Goal: Task Accomplishment & Management: Manage account settings

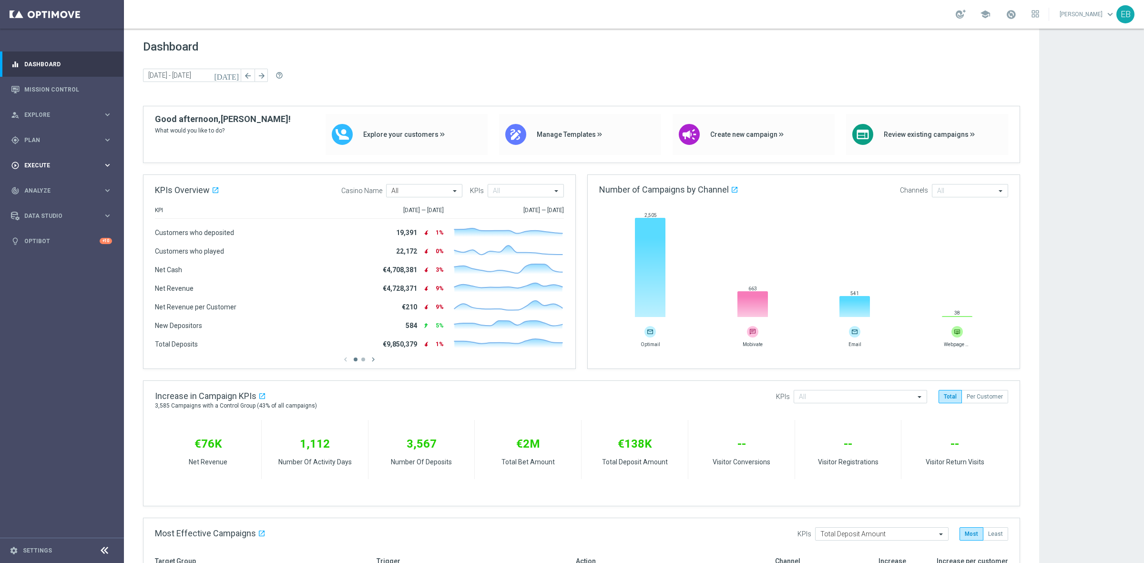
click at [58, 159] on div "play_circle_outline Execute keyboard_arrow_right" at bounding box center [61, 165] width 123 height 25
drag, startPoint x: 55, startPoint y: 142, endPoint x: 50, endPoint y: 143, distance: 5.0
click at [53, 142] on span "Plan" at bounding box center [63, 140] width 79 height 6
click at [74, 187] on span "Templates" at bounding box center [59, 188] width 68 height 6
click at [63, 205] on link "Optimail" at bounding box center [65, 203] width 70 height 8
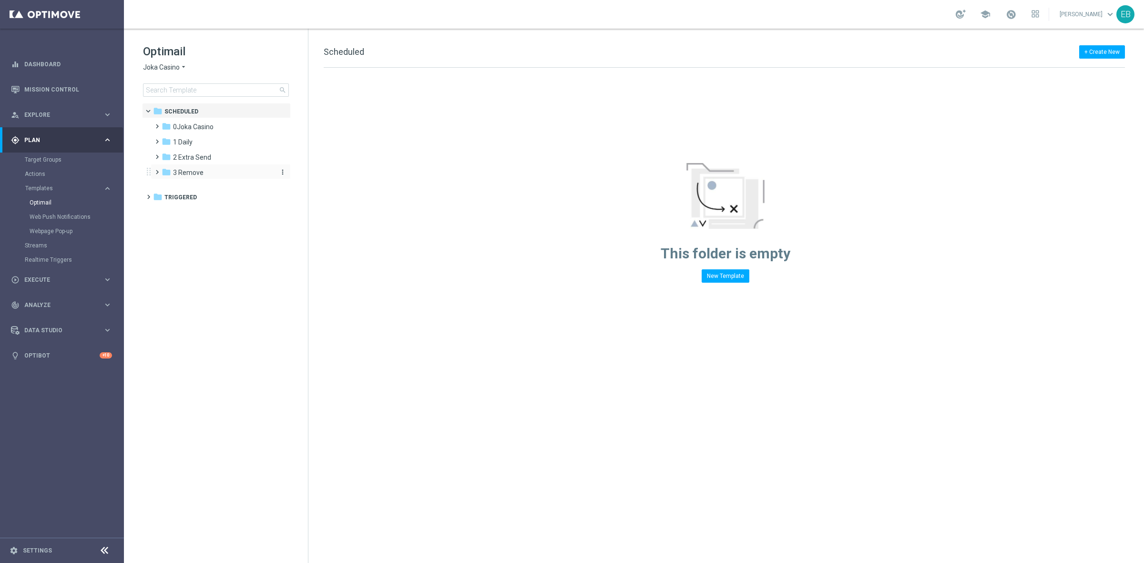
drag, startPoint x: 202, startPoint y: 158, endPoint x: 208, endPoint y: 171, distance: 14.5
click at [208, 171] on div "folder [GEOGRAPHIC_DATA] more_vert folder 1 Daily more_vert" at bounding box center [218, 148] width 146 height 61
click at [284, 153] on icon "more_vert" at bounding box center [283, 157] width 8 height 8
click at [318, 179] on span "Move" at bounding box center [314, 182] width 14 height 8
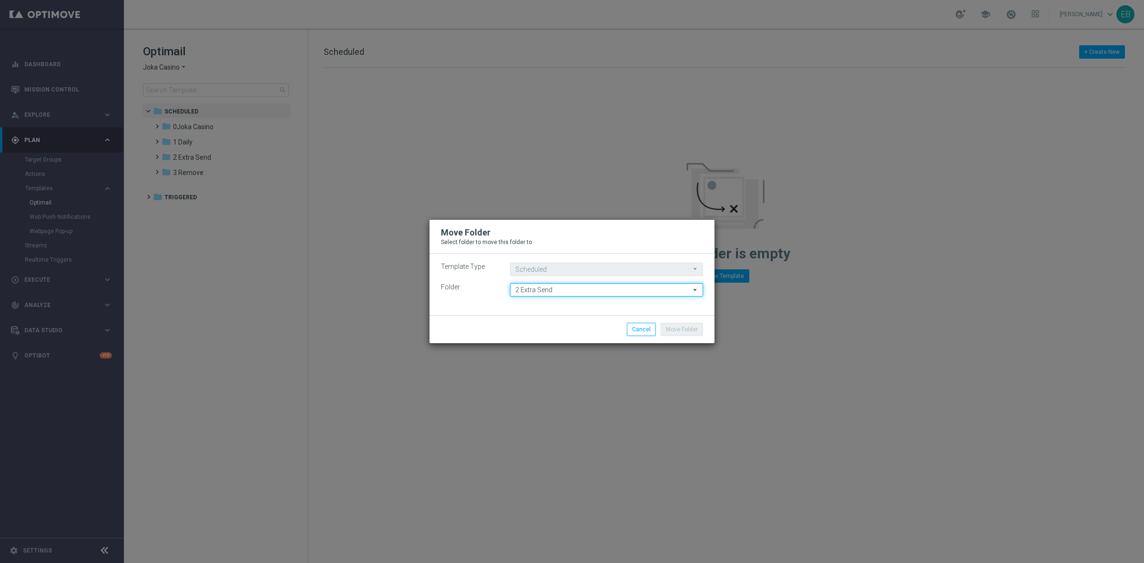
click at [555, 289] on input "2 Extra Send" at bounding box center [606, 289] width 193 height 13
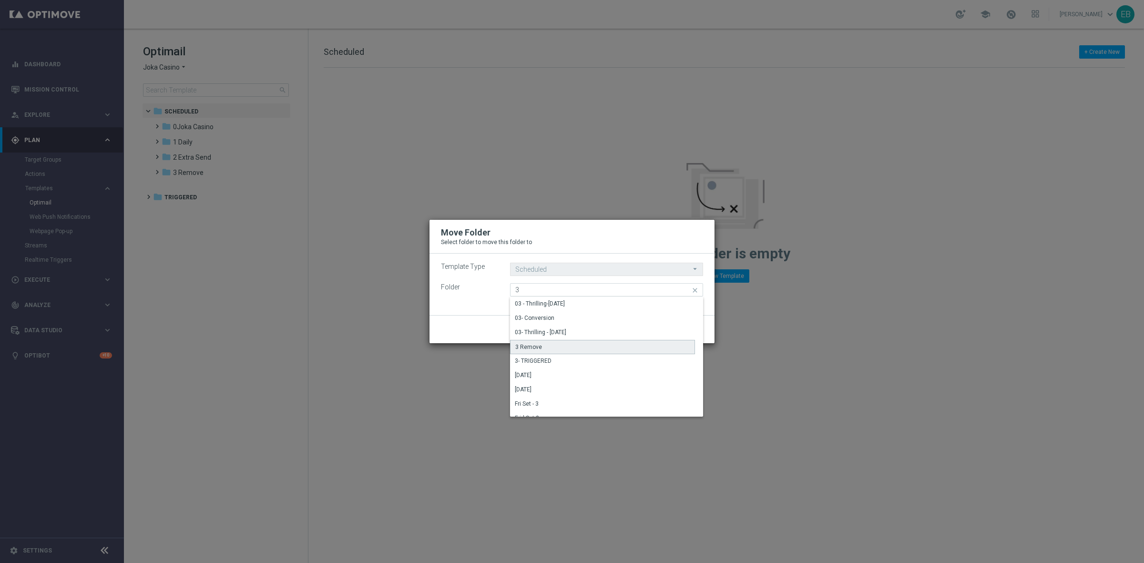
click at [528, 351] on div "3 Remove" at bounding box center [602, 347] width 185 height 14
type input "3 Remove"
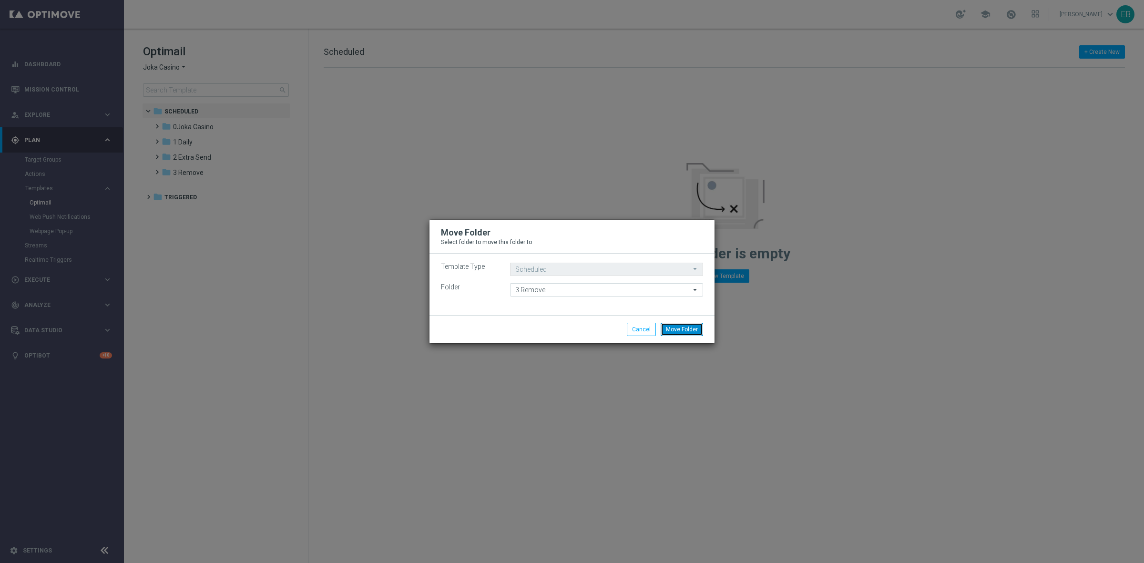
click at [692, 323] on button "Move Folder" at bounding box center [682, 329] width 42 height 13
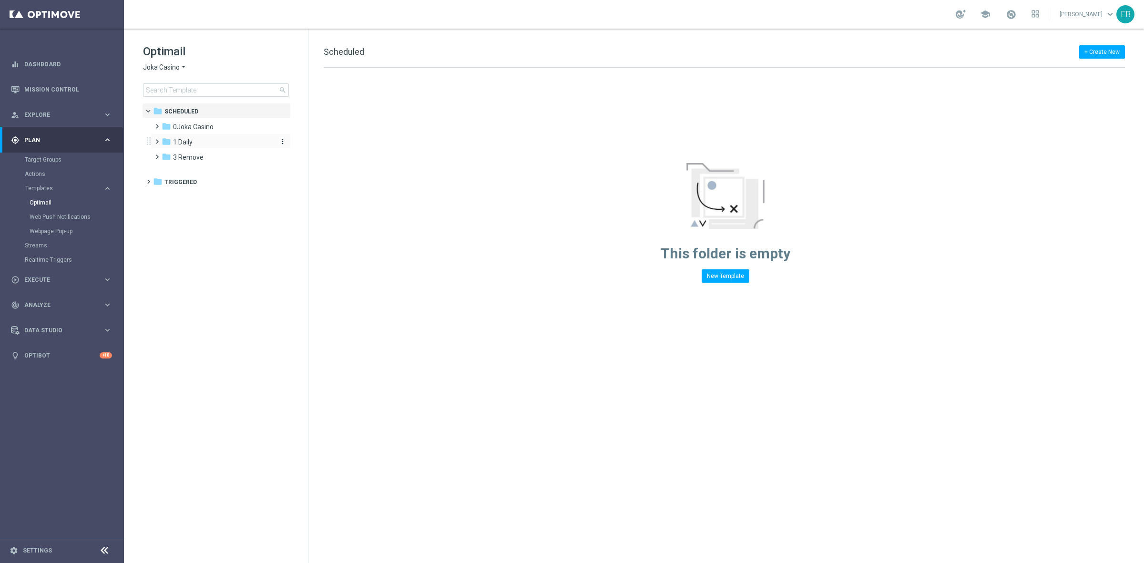
click at [284, 138] on icon "more_vert" at bounding box center [283, 142] width 8 height 8
click at [331, 165] on button "forward Move" at bounding box center [323, 166] width 62 height 11
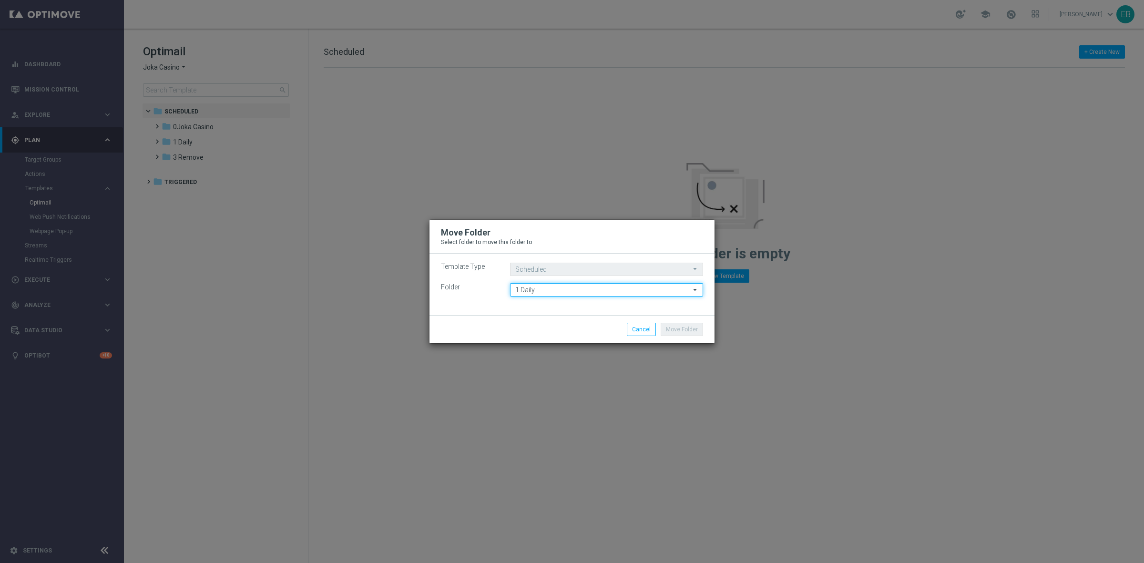
click at [566, 288] on input "1 Daily" at bounding box center [606, 289] width 193 height 13
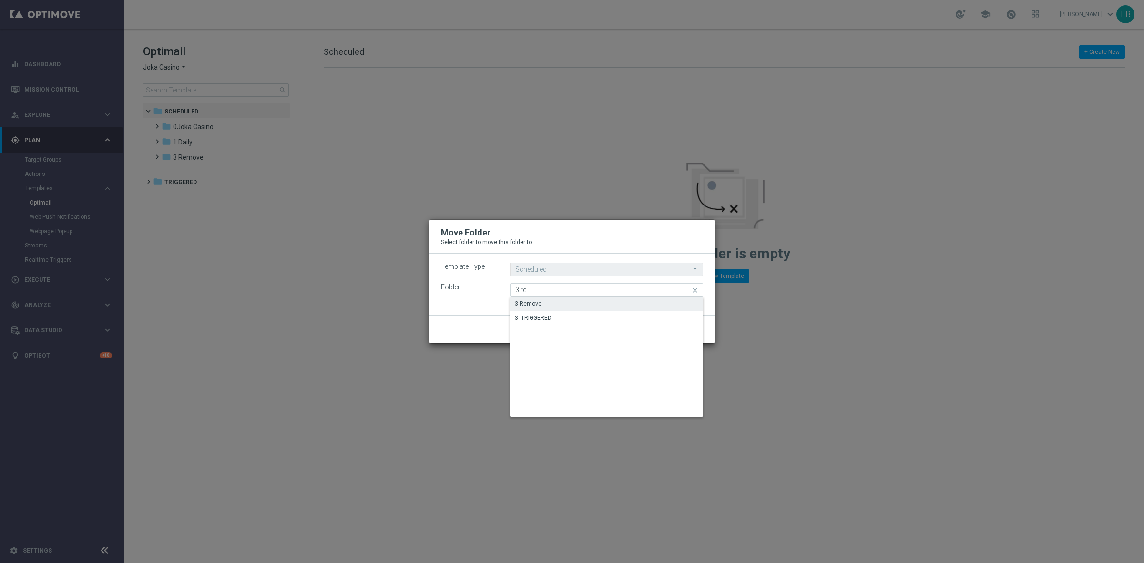
click at [560, 298] on div "3 Remove" at bounding box center [606, 303] width 193 height 13
type input "3 Remove"
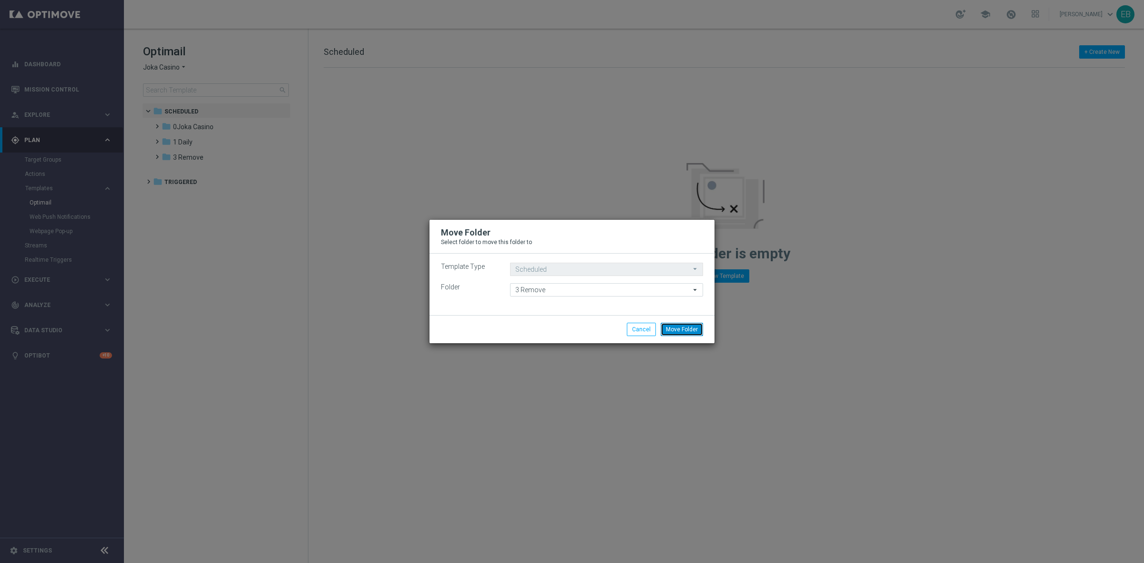
click at [681, 328] on button "Move Folder" at bounding box center [682, 329] width 42 height 13
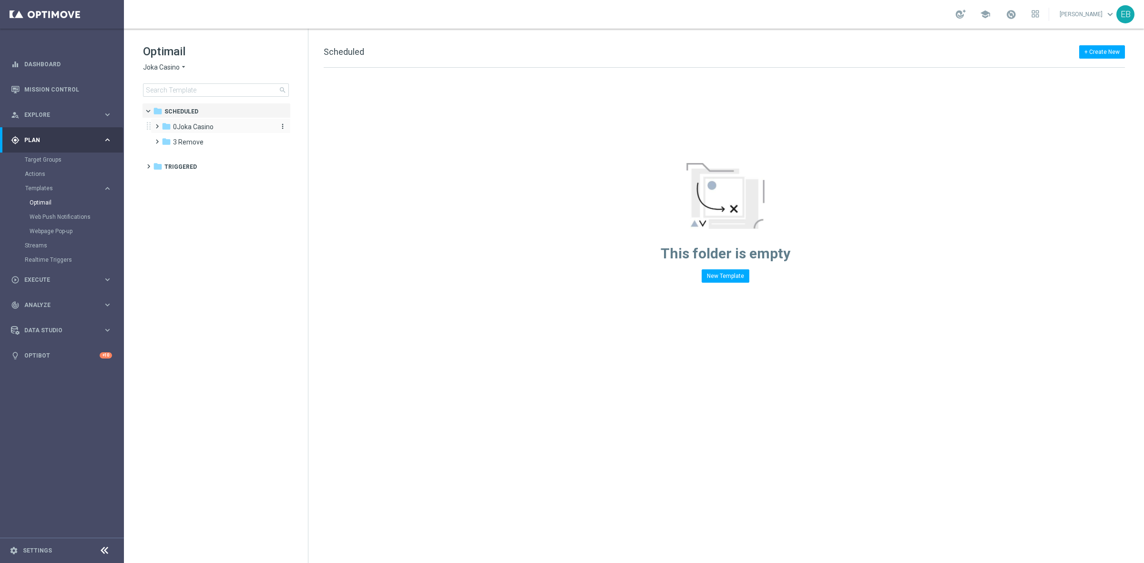
click at [282, 125] on icon "more_vert" at bounding box center [283, 126] width 8 height 8
click at [314, 136] on span "Rename" at bounding box center [318, 140] width 22 height 8
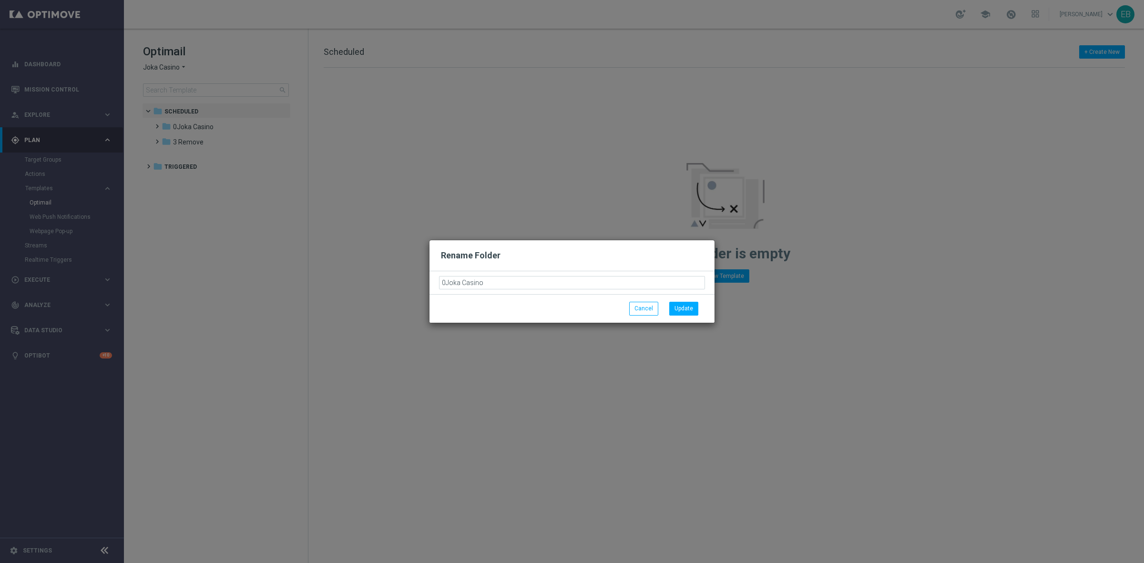
drag, startPoint x: 447, startPoint y: 282, endPoint x: 403, endPoint y: 277, distance: 44.1
click at [403, 277] on modal-container "Rename Folder [GEOGRAPHIC_DATA] Cancel Update" at bounding box center [572, 281] width 1144 height 563
type input "1 Joka Casino"
click at [692, 306] on button "Update" at bounding box center [683, 308] width 29 height 13
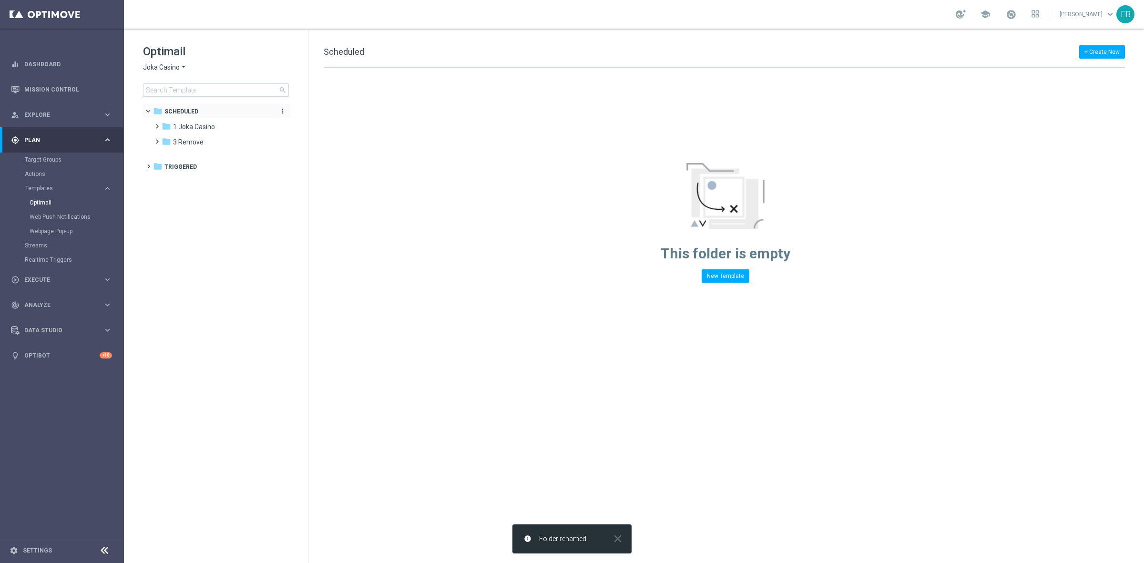
click at [284, 110] on icon "more_vert" at bounding box center [283, 111] width 8 height 8
click at [328, 116] on span "New Folder" at bounding box center [321, 113] width 29 height 8
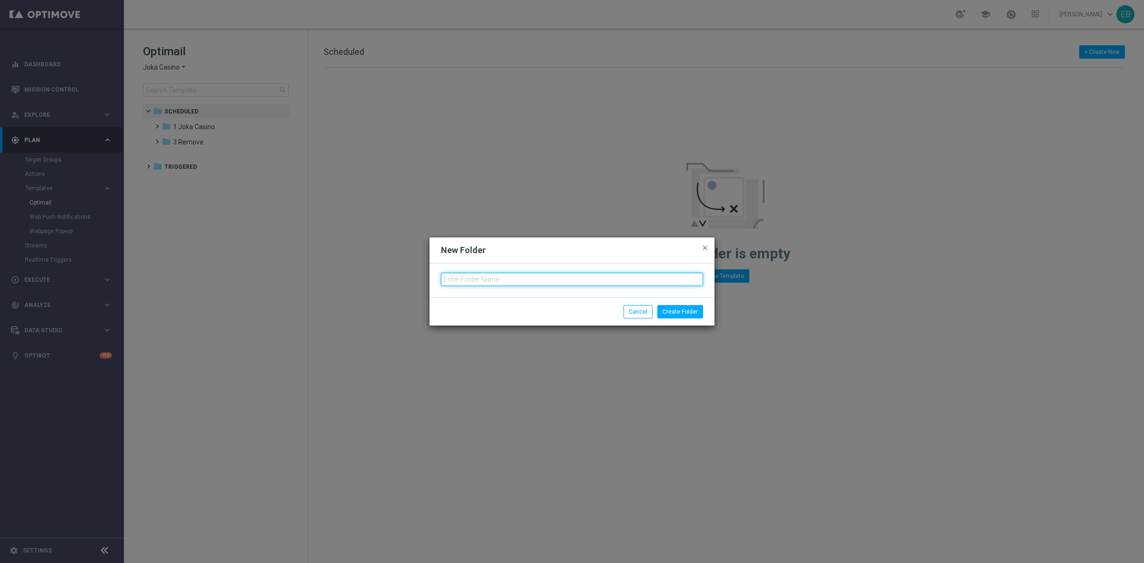
click at [484, 275] on input "text" at bounding box center [572, 279] width 262 height 13
type input "0 Rebrand Joka Casino"
click at [680, 306] on button "Create Folder" at bounding box center [680, 311] width 46 height 13
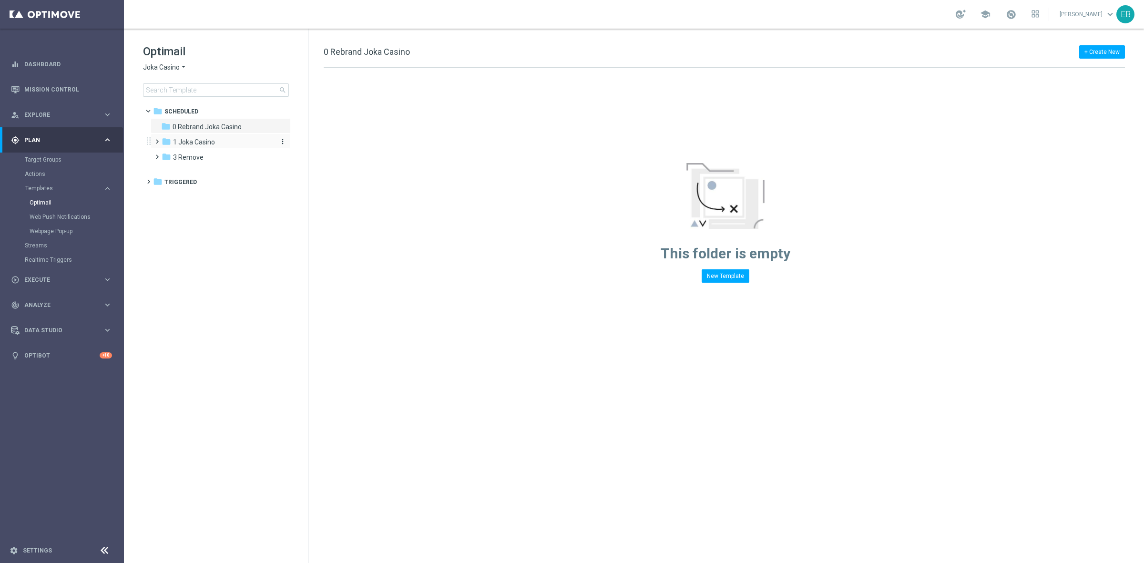
click at [198, 143] on span "1 Joka Casino" at bounding box center [194, 142] width 42 height 9
click at [220, 127] on span "0 Rebrand Joka Casino" at bounding box center [207, 126] width 69 height 9
drag, startPoint x: 236, startPoint y: 130, endPoint x: 284, endPoint y: 124, distance: 48.5
click at [284, 124] on icon "more_vert" at bounding box center [283, 126] width 8 height 8
click at [317, 129] on span "New Folder" at bounding box center [321, 128] width 29 height 8
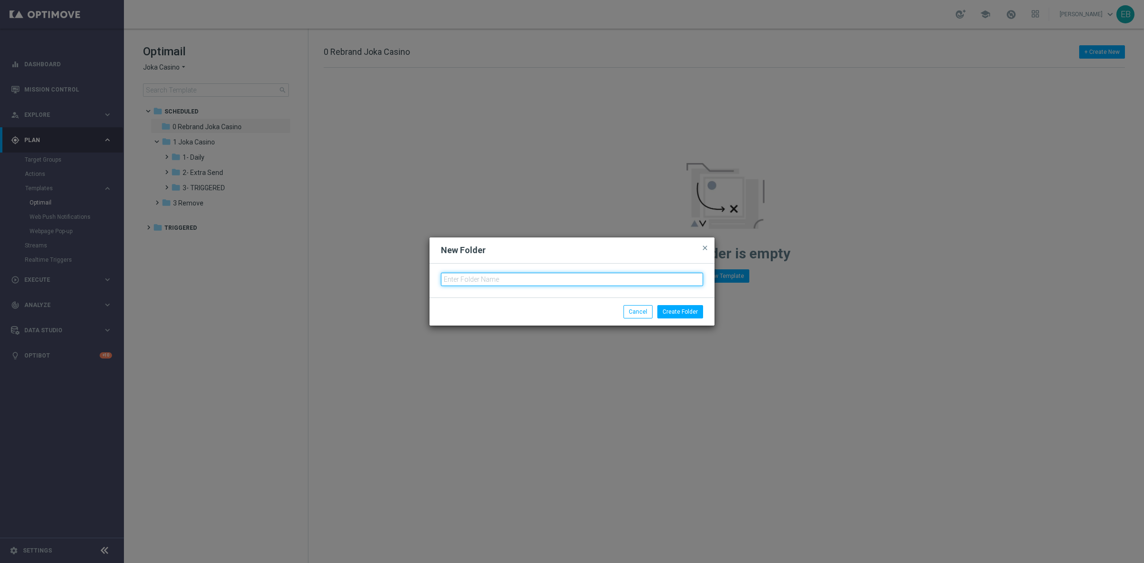
click at [504, 282] on input "text" at bounding box center [572, 279] width 262 height 13
click at [673, 310] on button "Create Folder" at bounding box center [680, 311] width 46 height 13
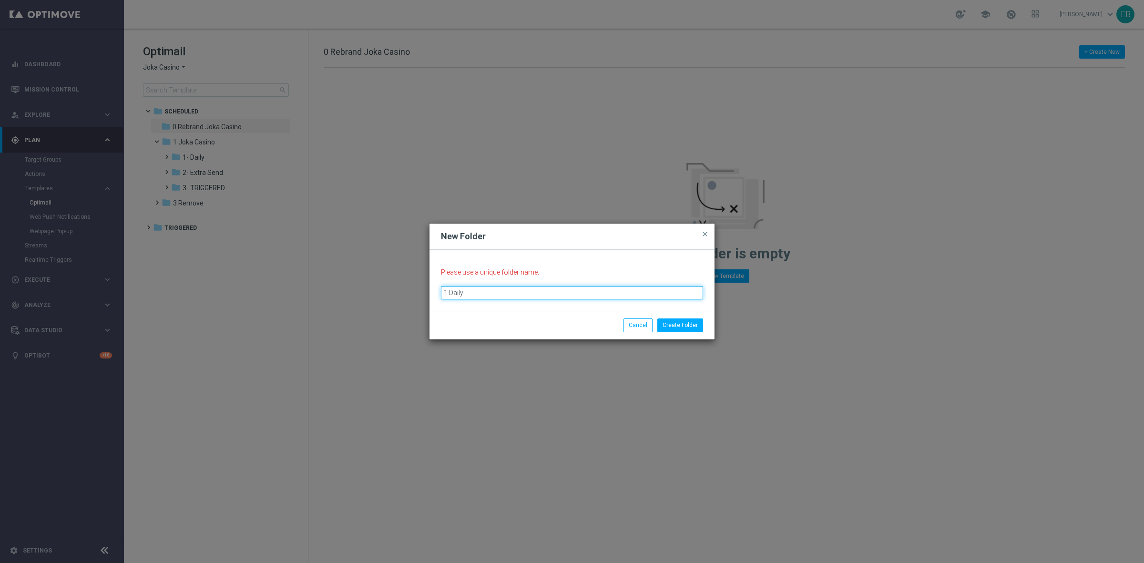
click at [447, 289] on input "1 Daily" at bounding box center [572, 292] width 262 height 13
click at [467, 292] on input "1 Daily" at bounding box center [572, 292] width 262 height 13
click at [449, 291] on input "1 Daily" at bounding box center [572, 292] width 262 height 13
type input "1 New Daily"
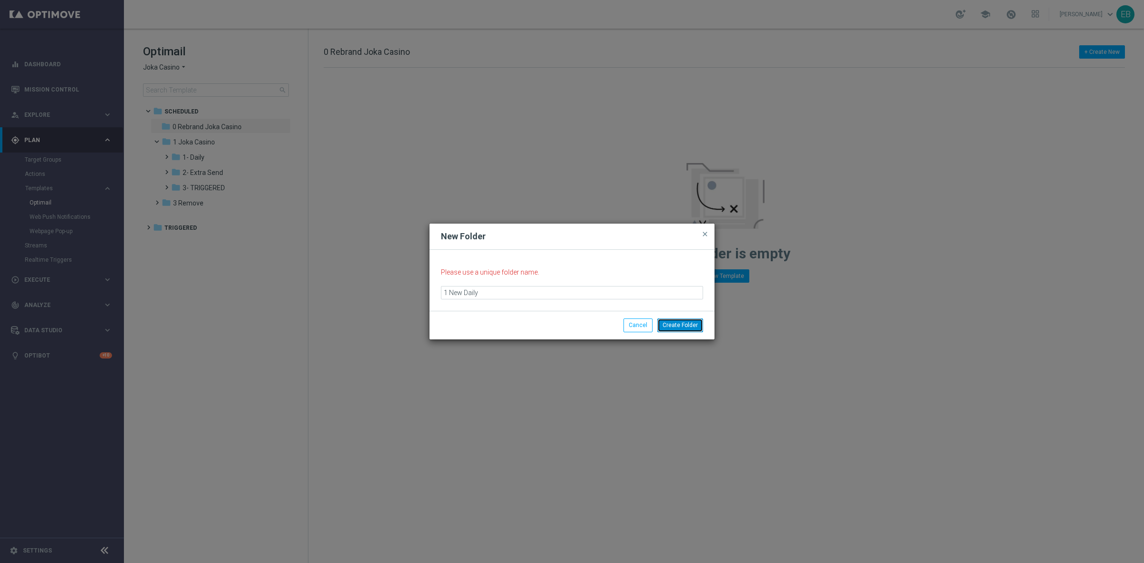
click at [688, 325] on button "Create Folder" at bounding box center [680, 324] width 46 height 13
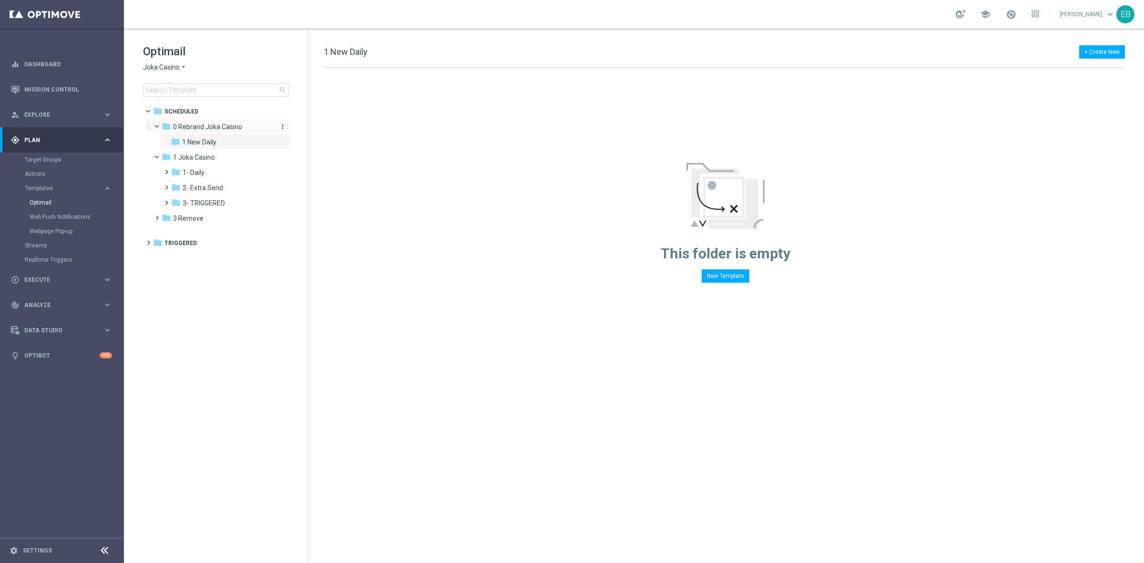
click at [282, 125] on icon "more_vert" at bounding box center [283, 126] width 8 height 8
click at [335, 129] on span "New Folder" at bounding box center [321, 128] width 29 height 8
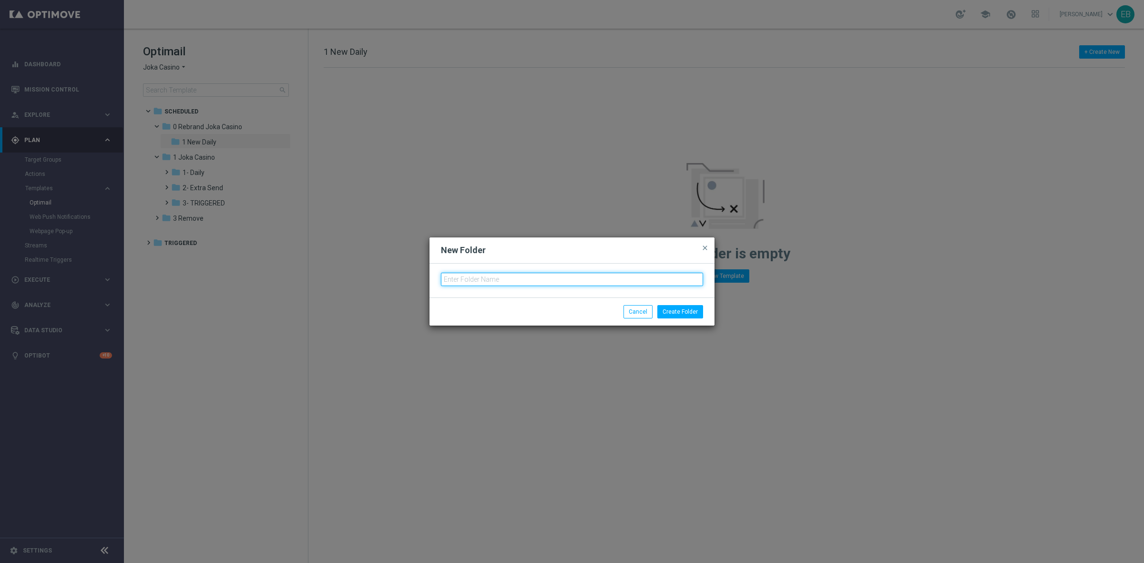
click at [490, 276] on input "text" at bounding box center [572, 279] width 262 height 13
type input "2 New Extra Send"
click at [684, 305] on button "Create Folder" at bounding box center [680, 311] width 46 height 13
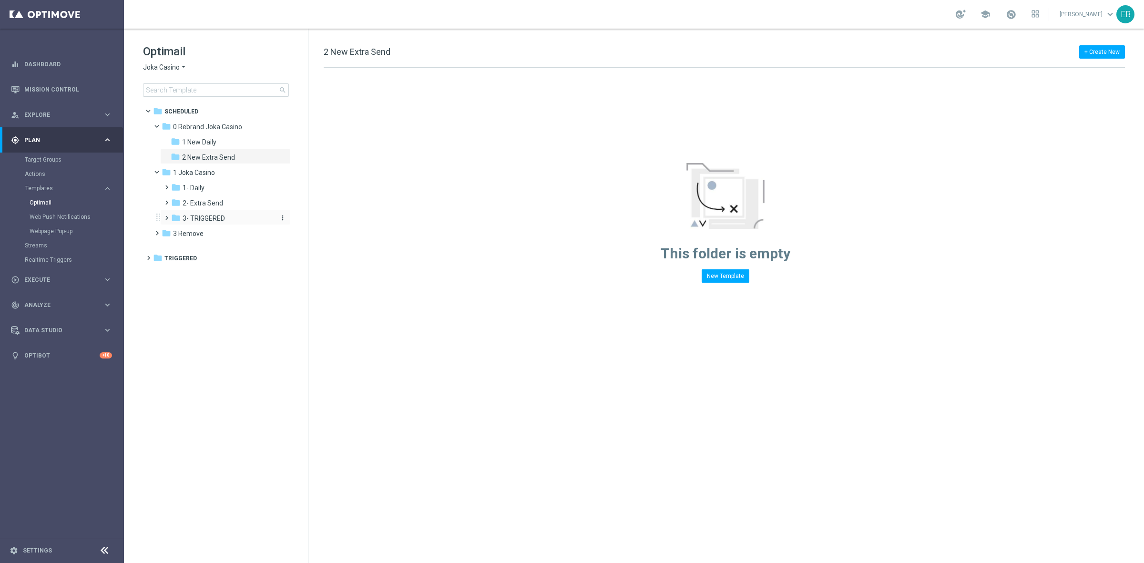
click at [242, 215] on div "folder 3- TRIGGERED" at bounding box center [222, 218] width 102 height 11
click at [229, 187] on div "folder 1- Daily" at bounding box center [222, 188] width 102 height 11
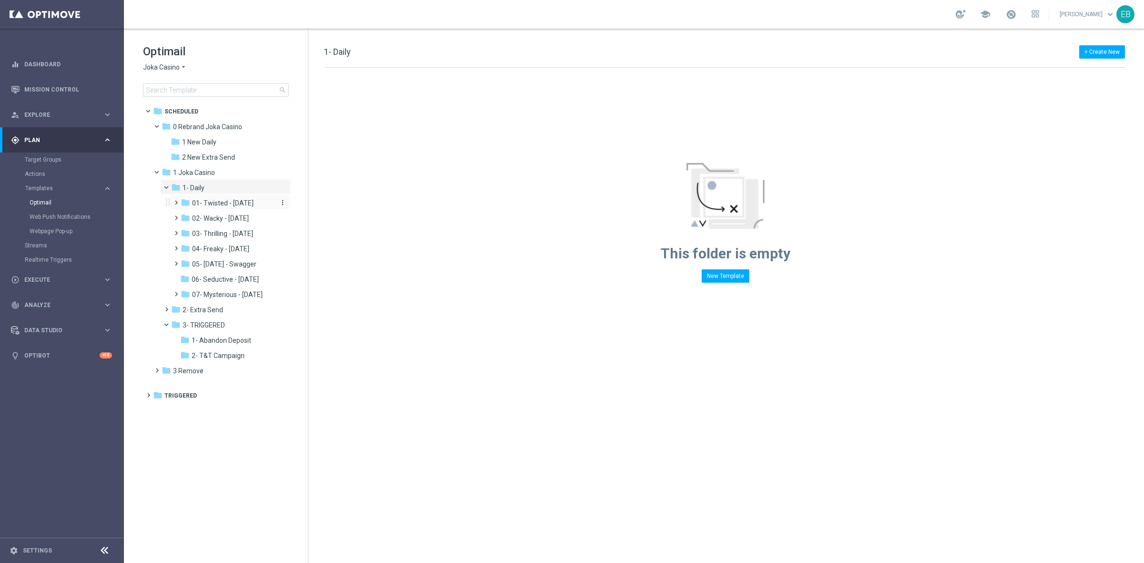
click at [217, 208] on div "folder 01- Twisted - [DATE]" at bounding box center [227, 203] width 93 height 11
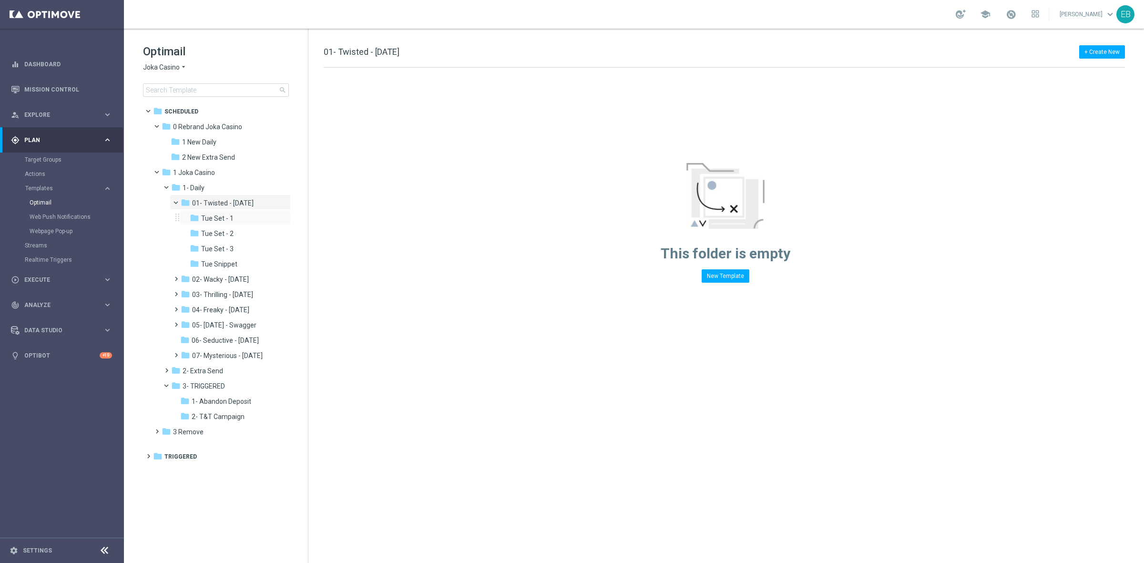
click at [223, 210] on div "folder Tue Set - 1 more_vert" at bounding box center [235, 217] width 112 height 15
click at [225, 216] on span "Tue Set - 1" at bounding box center [217, 218] width 32 height 9
